Goal: Find specific page/section: Find specific page/section

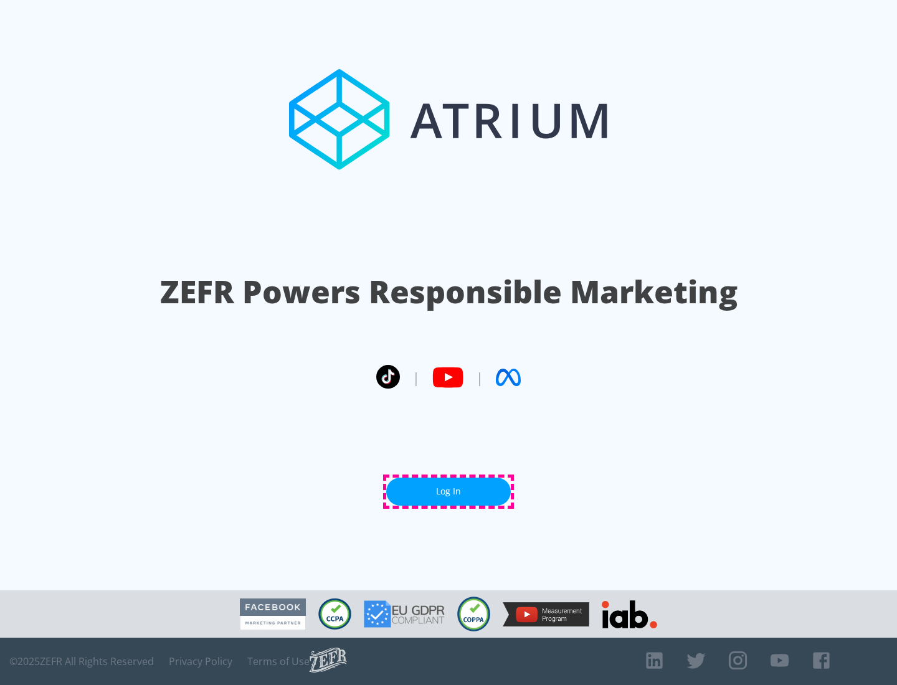
click at [448, 491] on link "Log In" at bounding box center [448, 492] width 125 height 28
